Goal: Find specific page/section: Find specific page/section

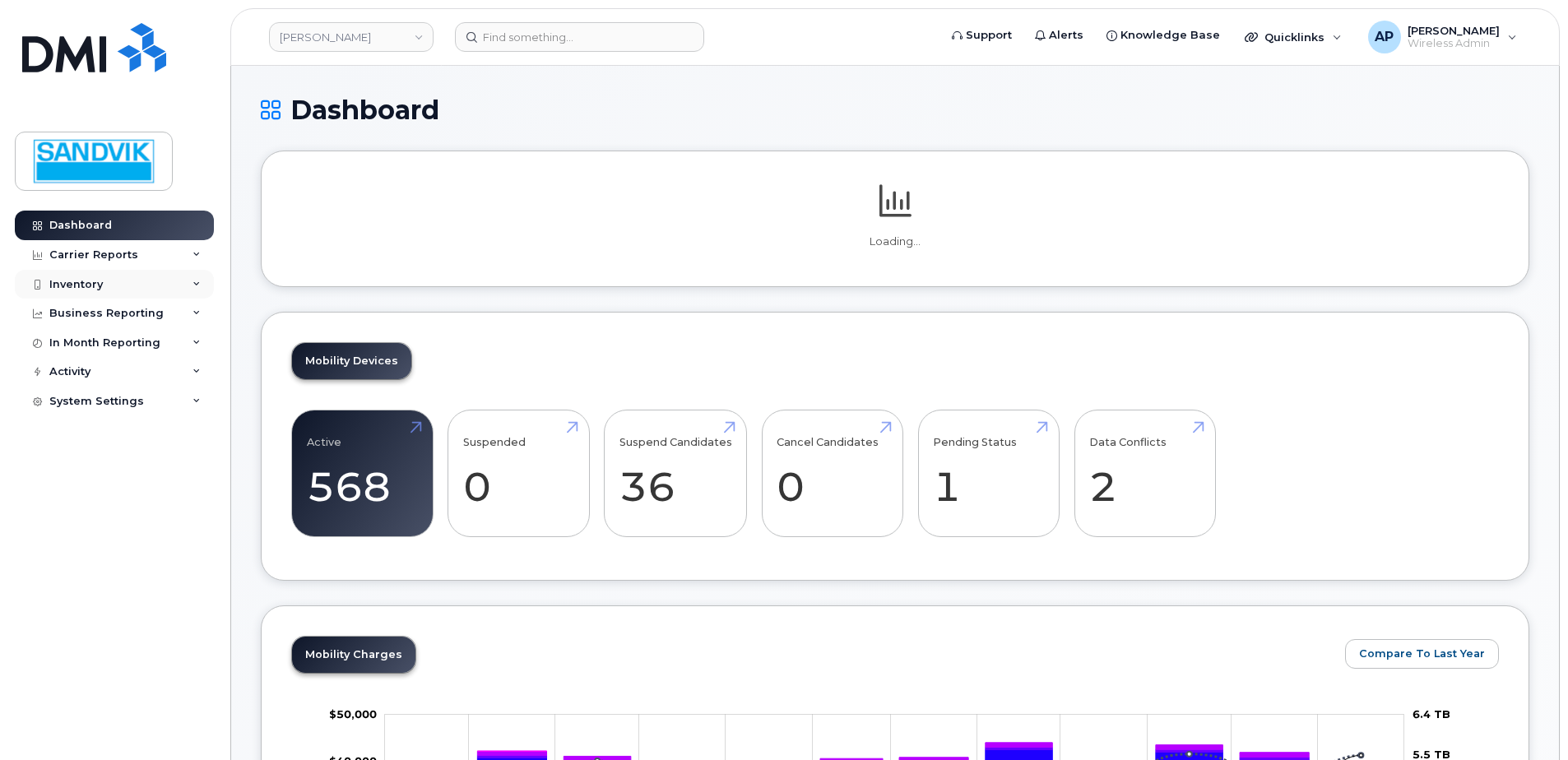
click at [56, 281] on div "Inventory" at bounding box center [76, 284] width 54 height 13
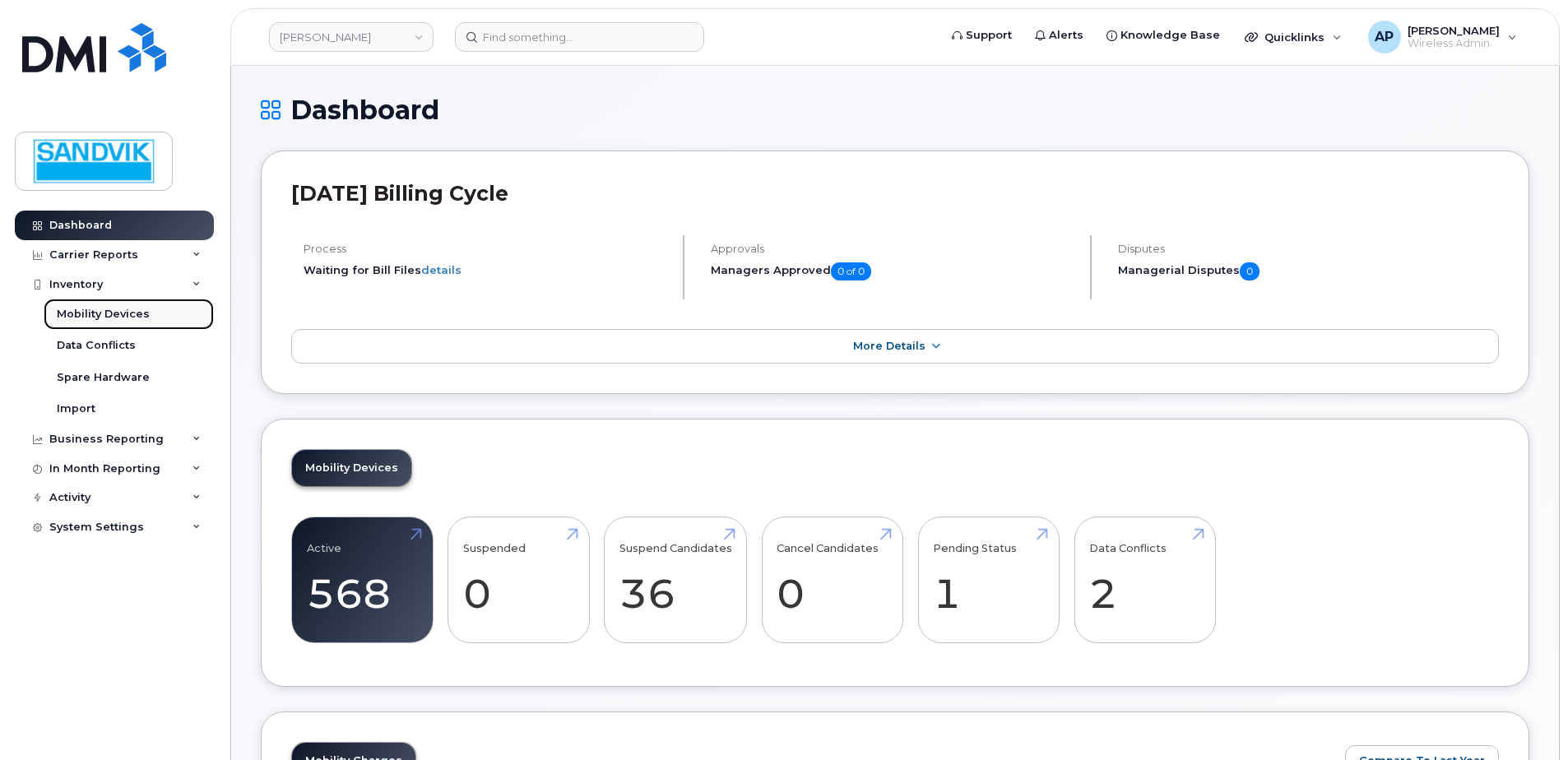
click at [137, 310] on div "Mobility Devices" at bounding box center [102, 314] width 93 height 15
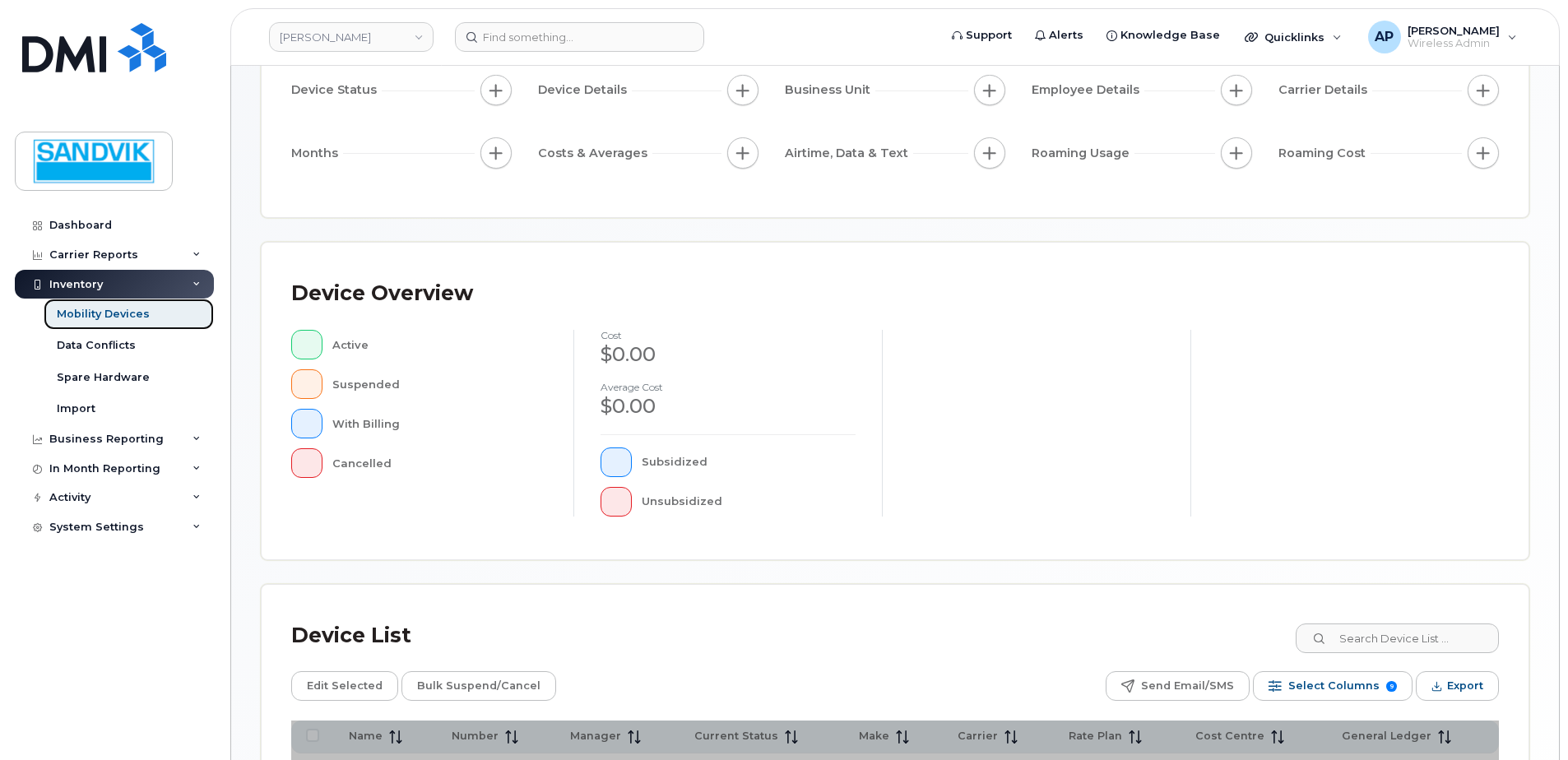
scroll to position [371, 0]
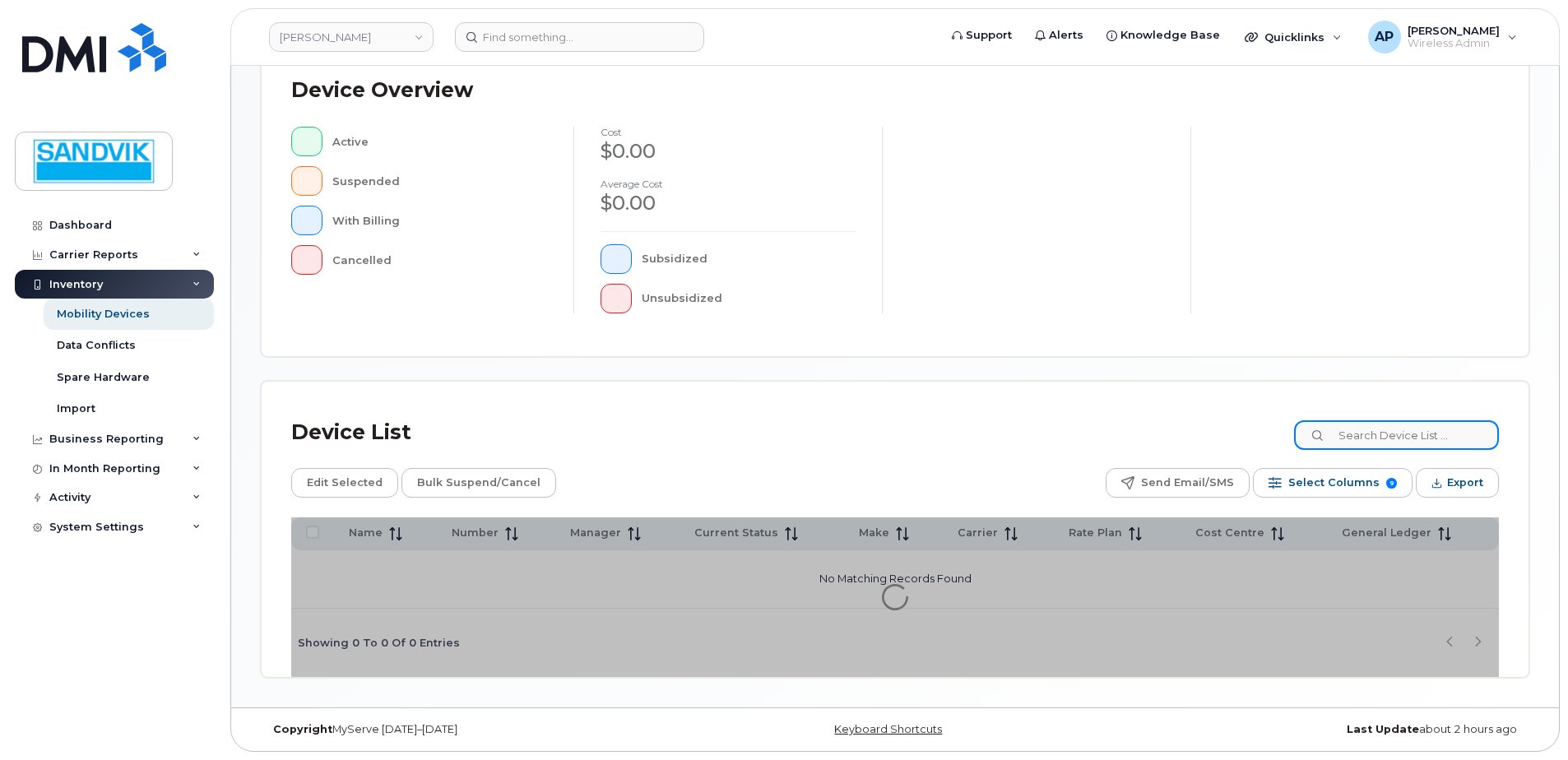
click at [1369, 431] on input at bounding box center [1396, 436] width 204 height 30
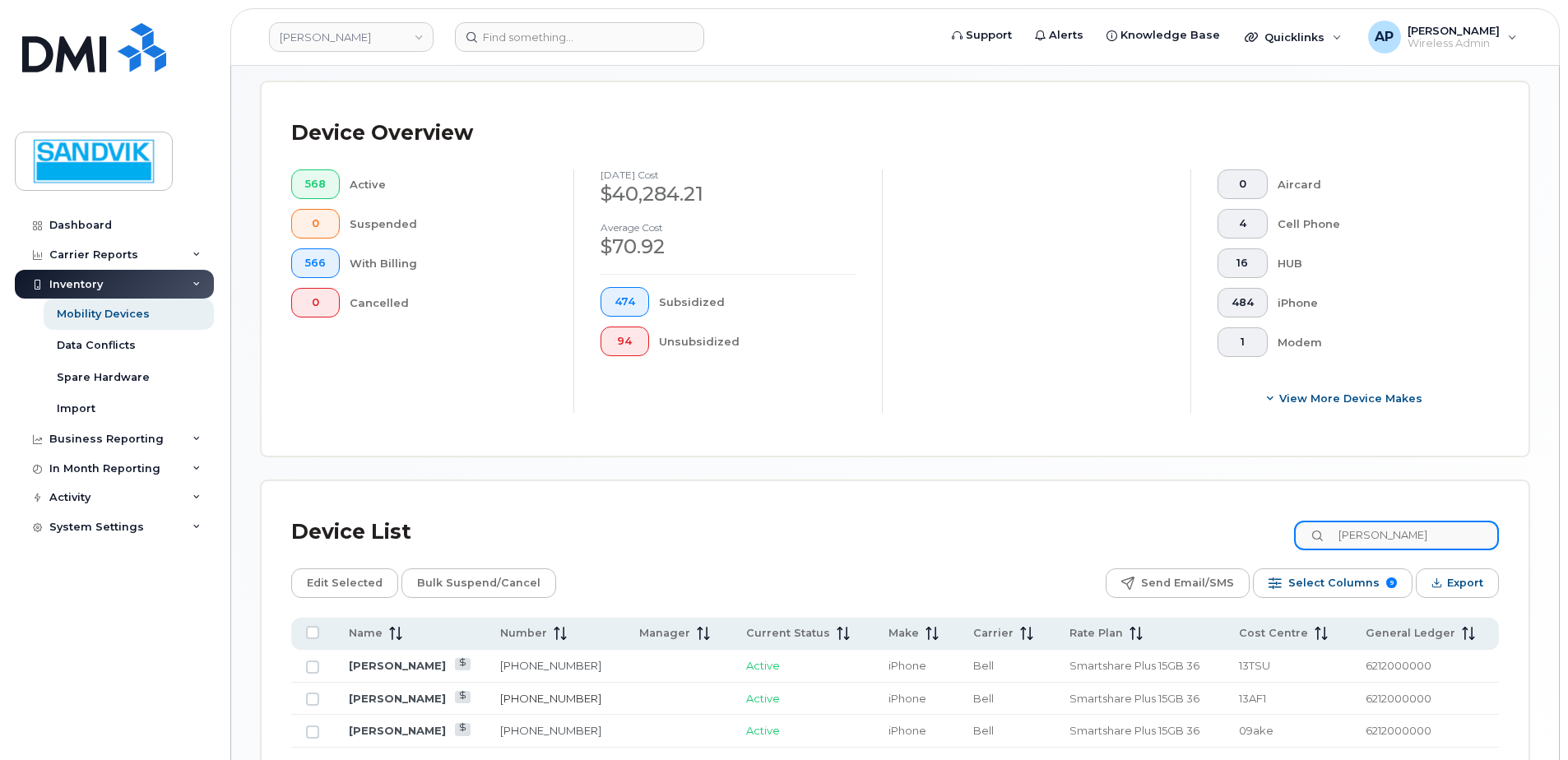
type input "[PERSON_NAME]"
click at [547, 692] on link "[PHONE_NUMBER]" at bounding box center [550, 698] width 101 height 13
